Goal: Task Accomplishment & Management: Use online tool/utility

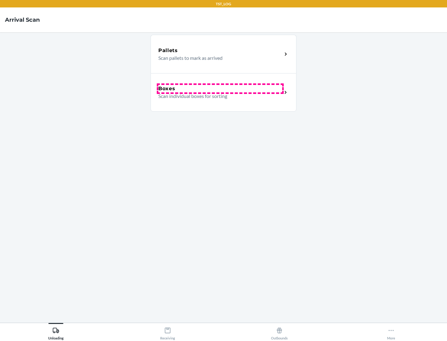
click at [220, 89] on div "Boxes" at bounding box center [220, 88] width 124 height 7
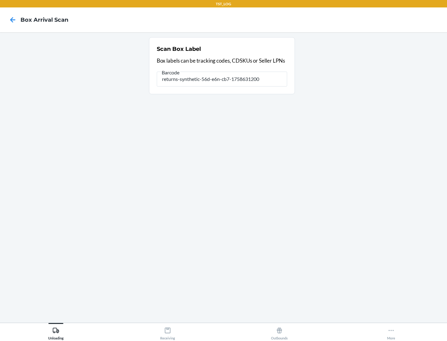
type input "returns-synthetic-56d-e6n-cb7-1758631200"
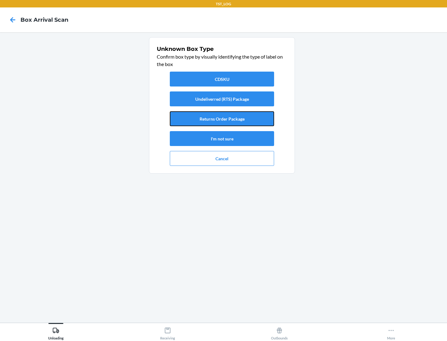
click at [222, 119] on button "Returns Order Package" at bounding box center [222, 118] width 104 height 15
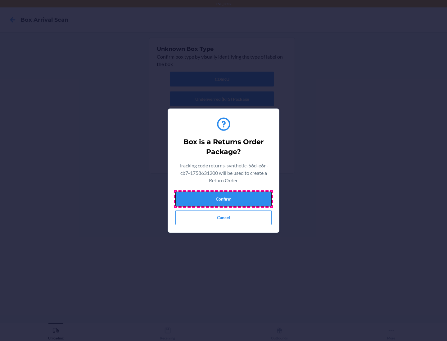
click at [223, 199] on button "Confirm" at bounding box center [223, 199] width 96 height 15
